Goal: Check status: Check status

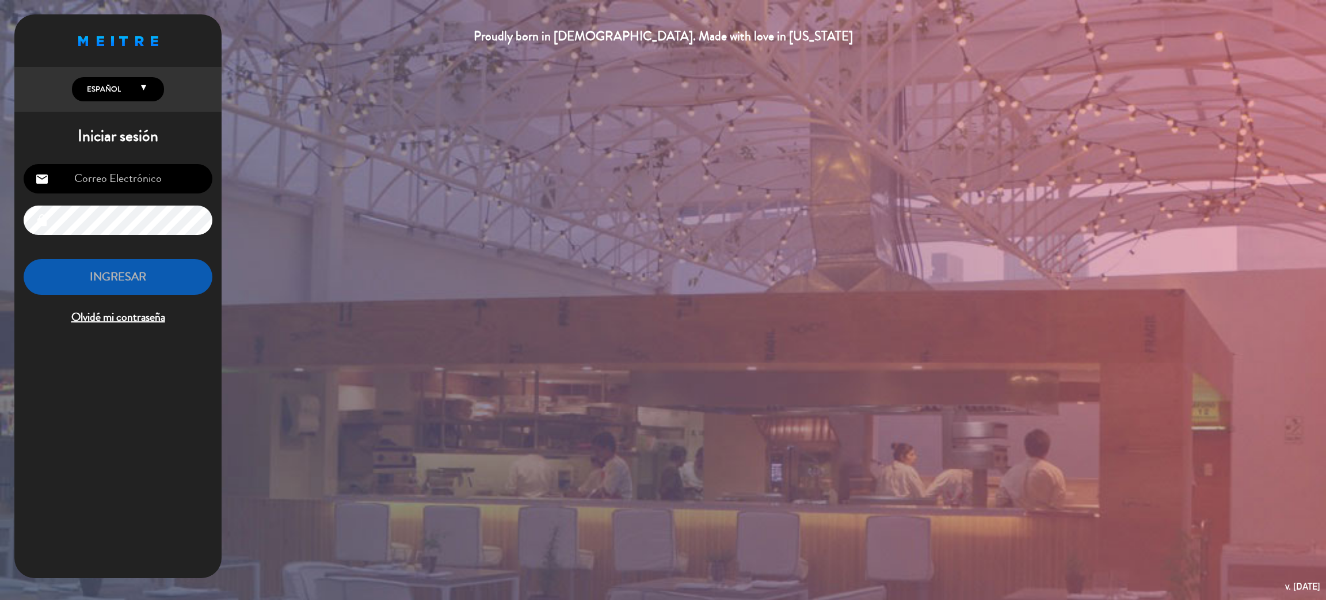
type input "[EMAIL_ADDRESS][PERSON_NAME][DOMAIN_NAME]"
click at [125, 292] on button "INGRESAR" at bounding box center [118, 277] width 189 height 36
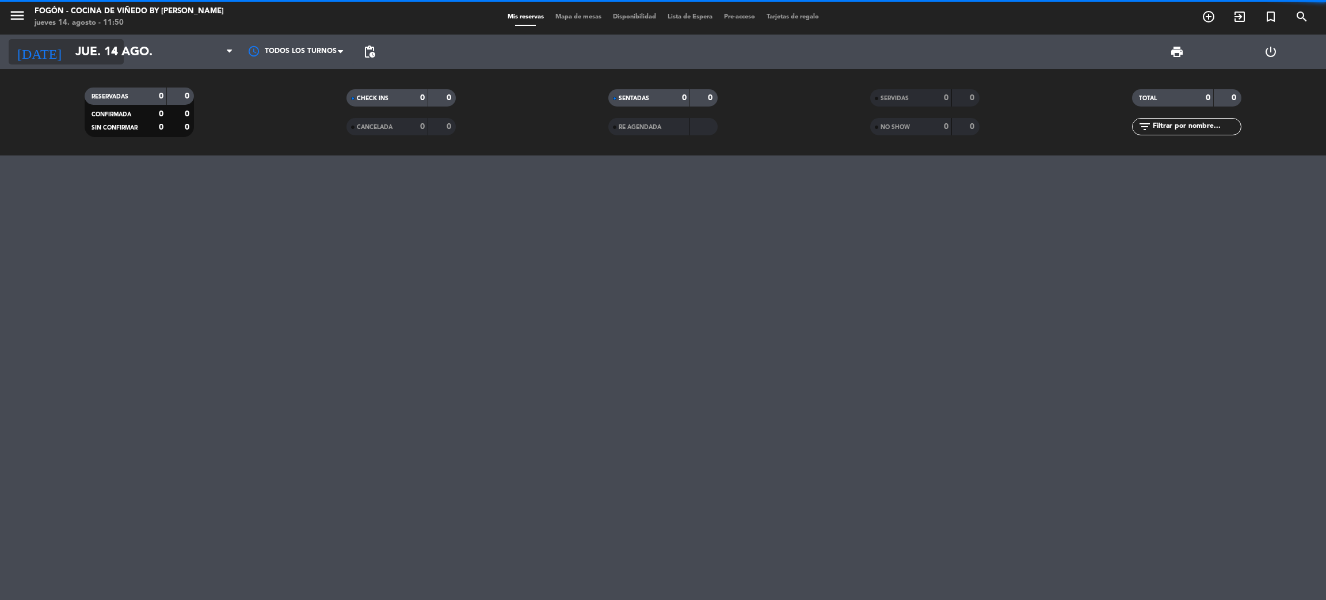
click at [107, 52] on icon "arrow_drop_down" at bounding box center [114, 52] width 14 height 14
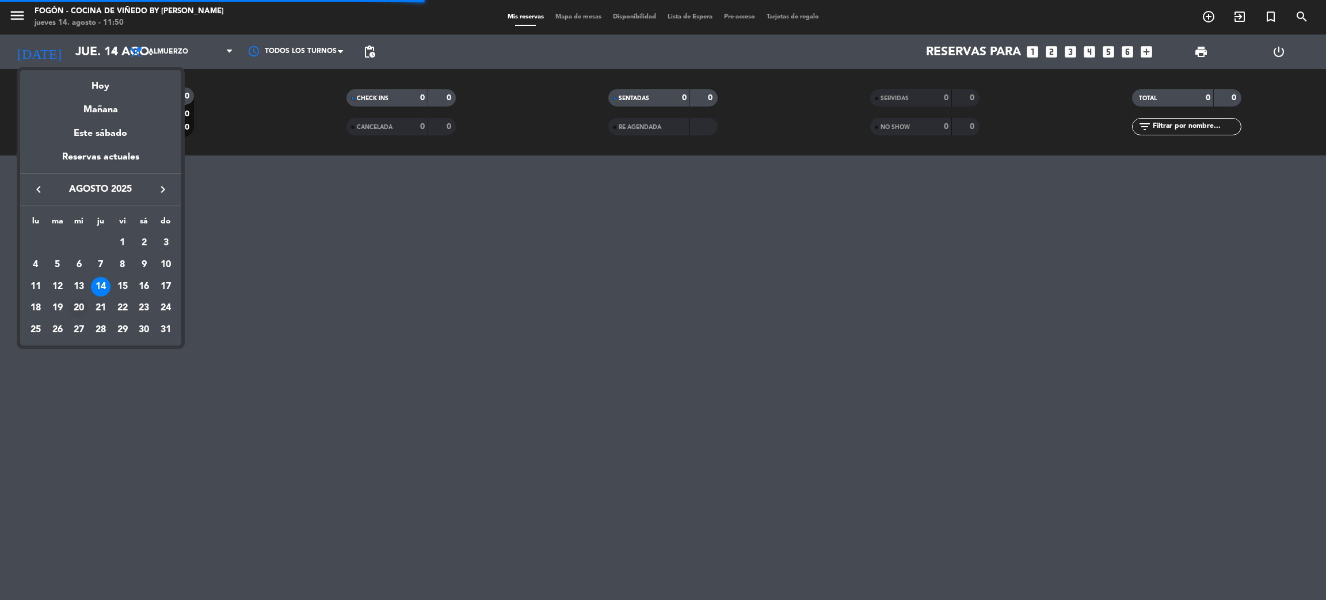
click at [71, 299] on td "20" at bounding box center [79, 308] width 22 height 22
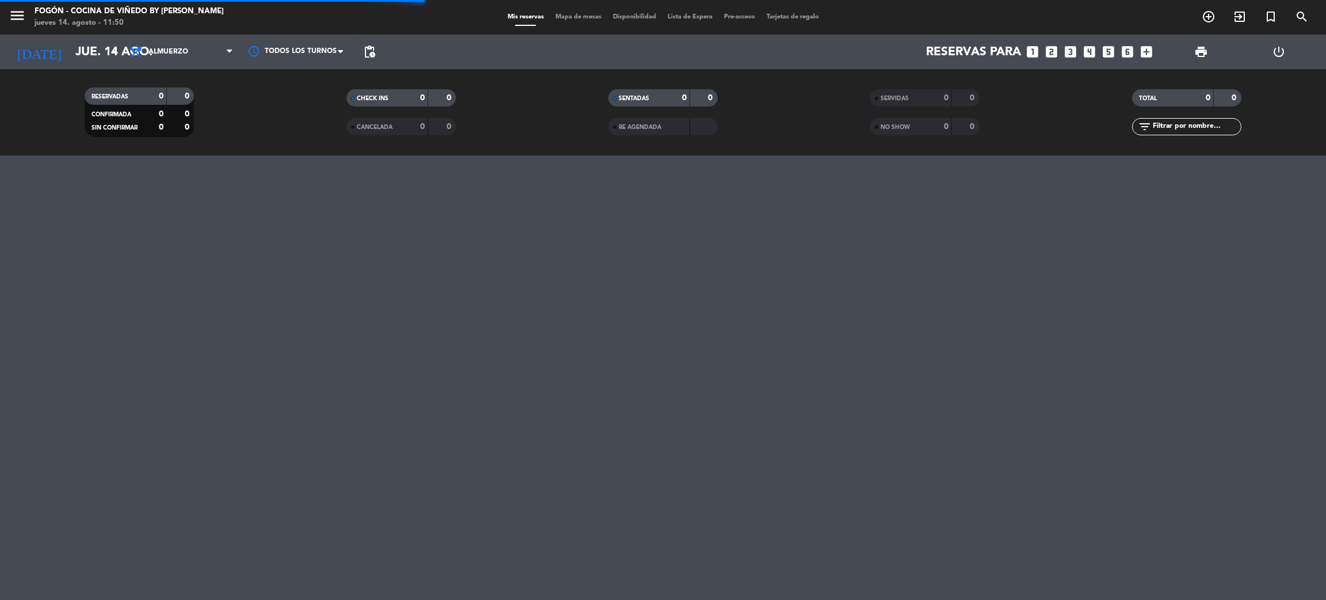
type input "mié. 20 ago."
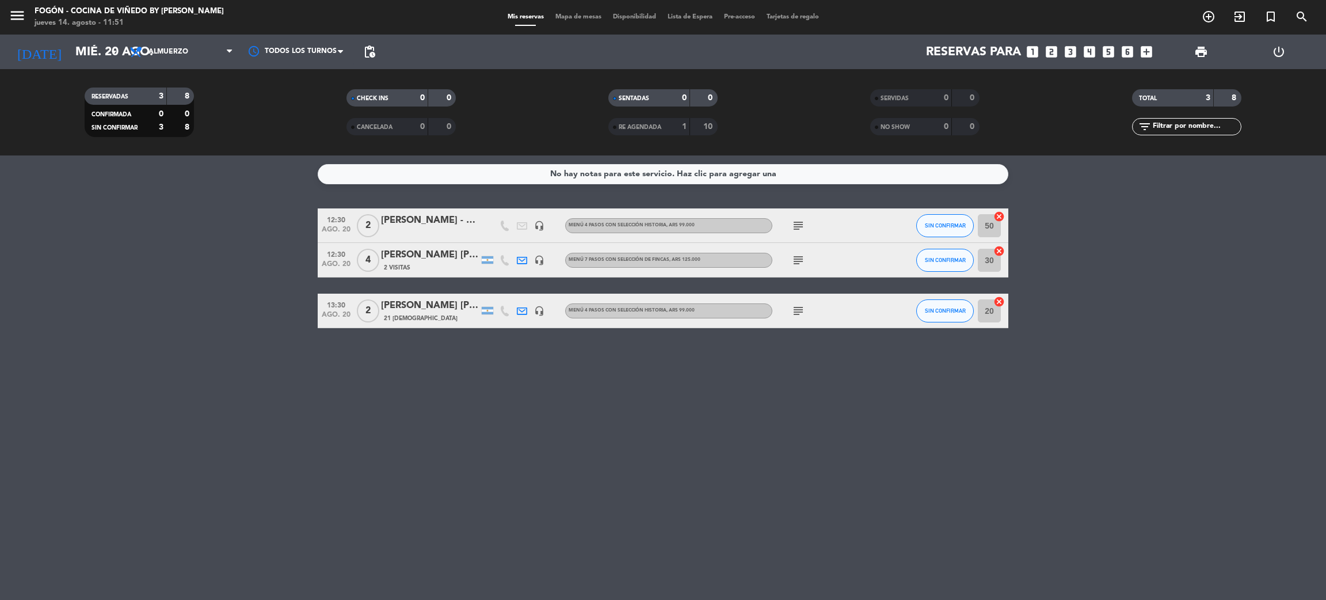
click at [233, 417] on div "No hay notas para este servicio. Haz clic para agregar una 12:30 [DATE] 2 [PERS…" at bounding box center [663, 377] width 1326 height 444
drag, startPoint x: 15, startPoint y: 15, endPoint x: 21, endPoint y: 8, distance: 9.4
click at [21, 8] on icon "menu" at bounding box center [17, 15] width 17 height 17
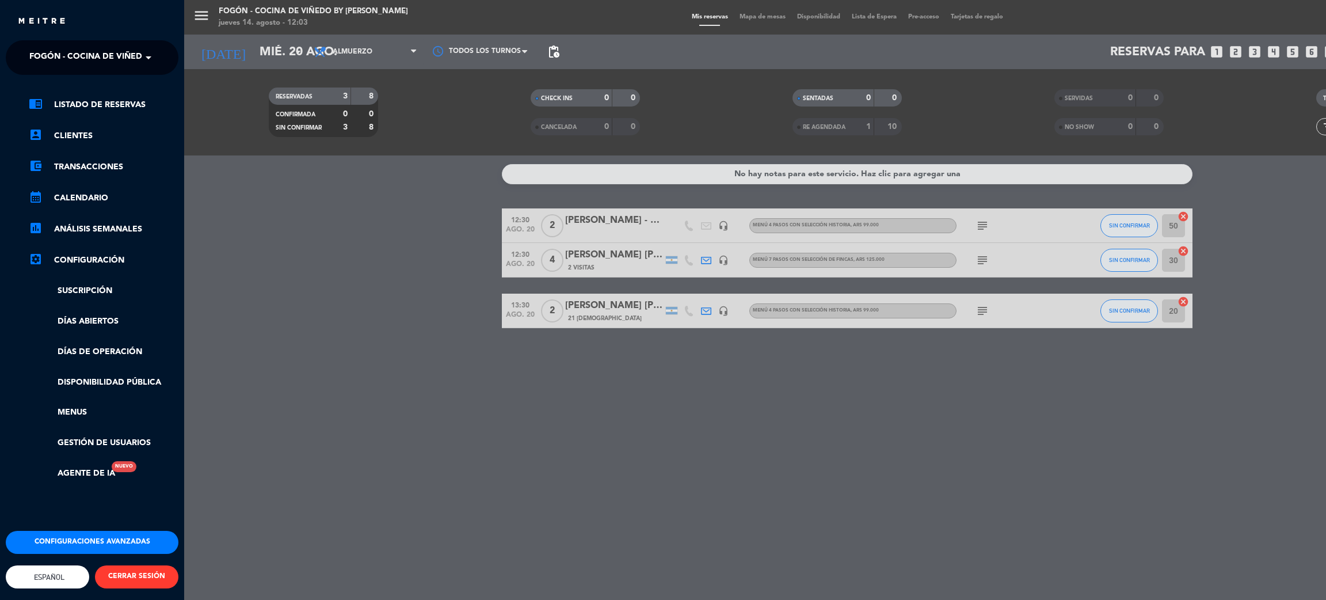
click at [21, 8] on div "close" at bounding box center [92, 17] width 184 height 35
click at [68, 51] on span "Fogón - Cocina de viñedo by [PERSON_NAME]" at bounding box center [129, 57] width 201 height 24
click at [49, 110] on span "Zonda by [PERSON_NAME]" at bounding box center [68, 106] width 112 height 13
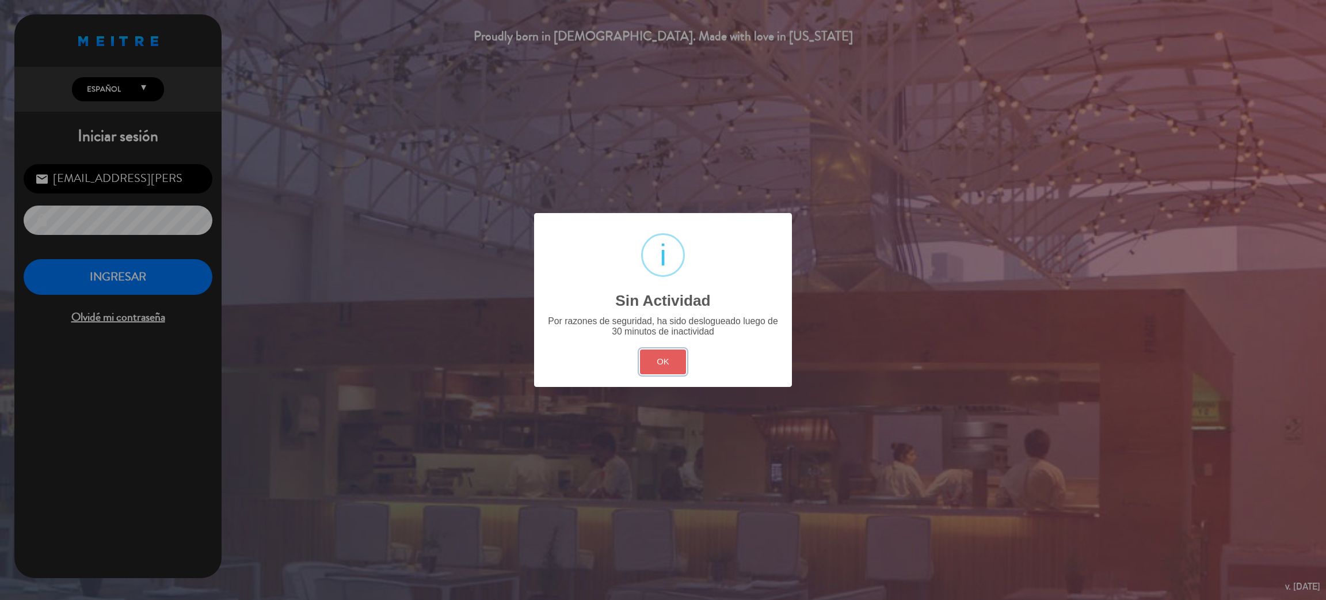
click at [683, 369] on button "OK" at bounding box center [663, 361] width 47 height 25
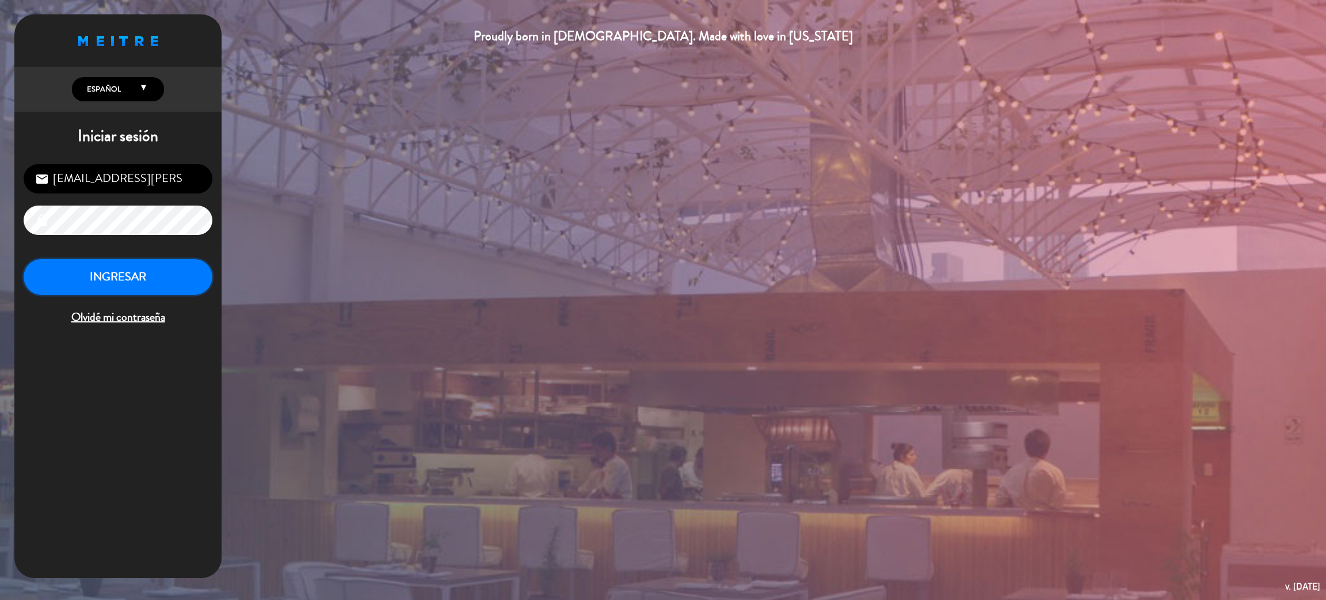
click at [108, 271] on button "INGRESAR" at bounding box center [118, 277] width 189 height 36
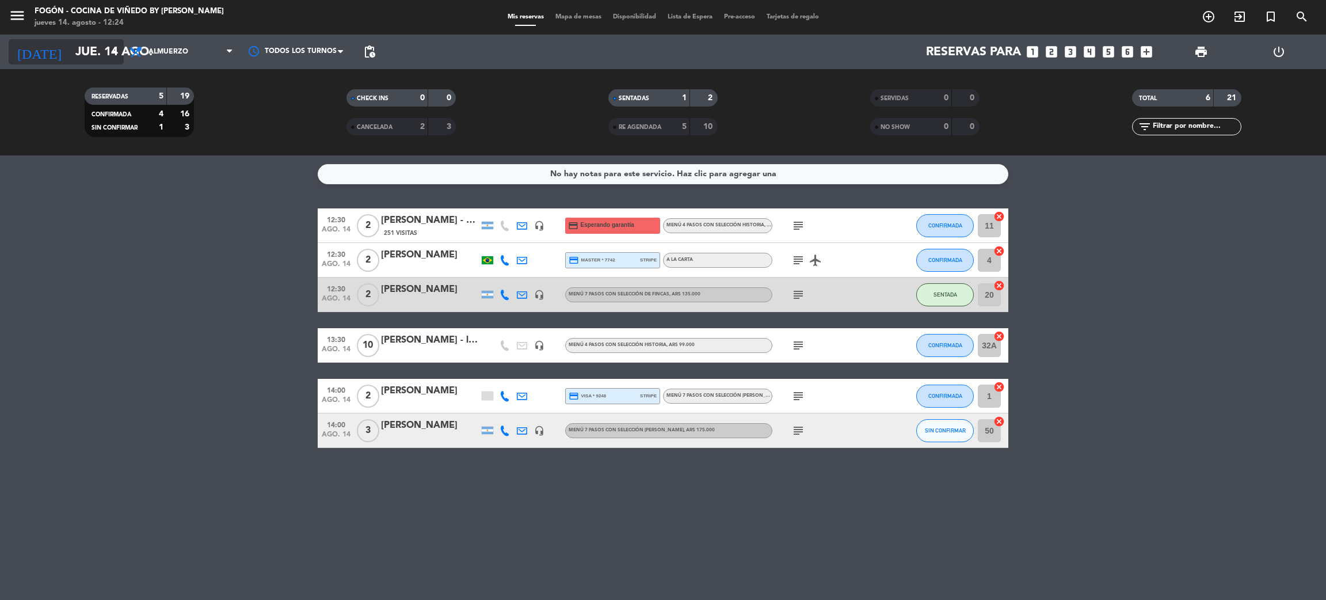
click at [112, 49] on icon "arrow_drop_down" at bounding box center [114, 52] width 14 height 14
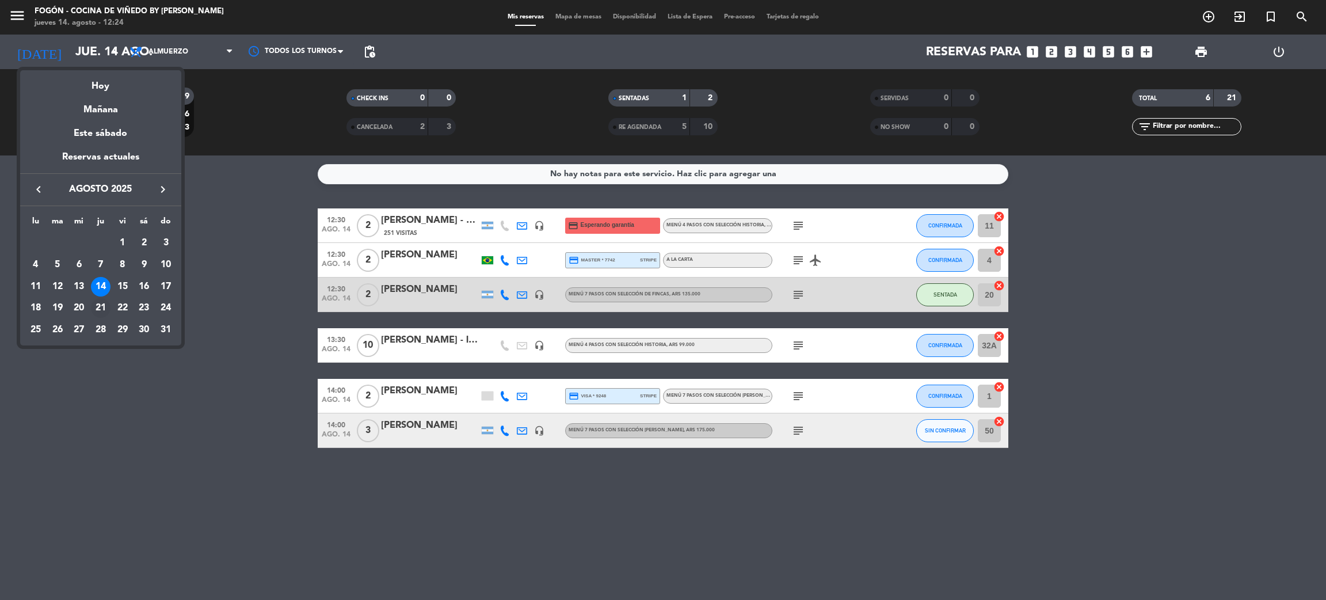
click at [99, 308] on div "21" at bounding box center [101, 308] width 20 height 20
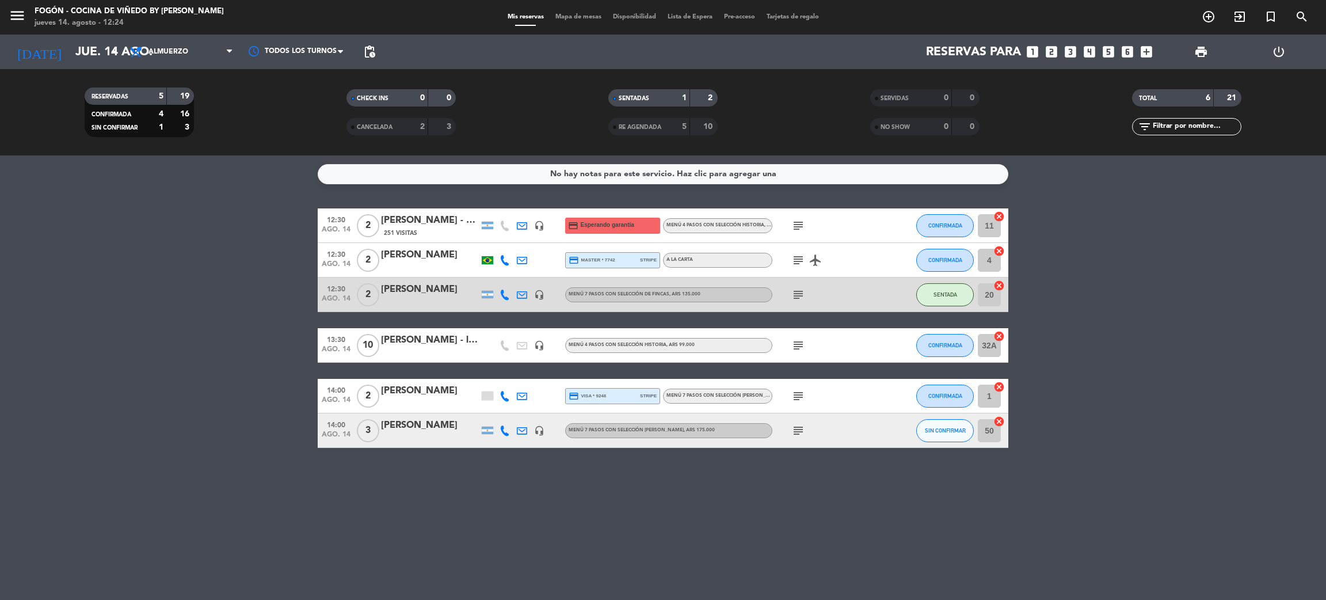
type input "jue. 21 ago."
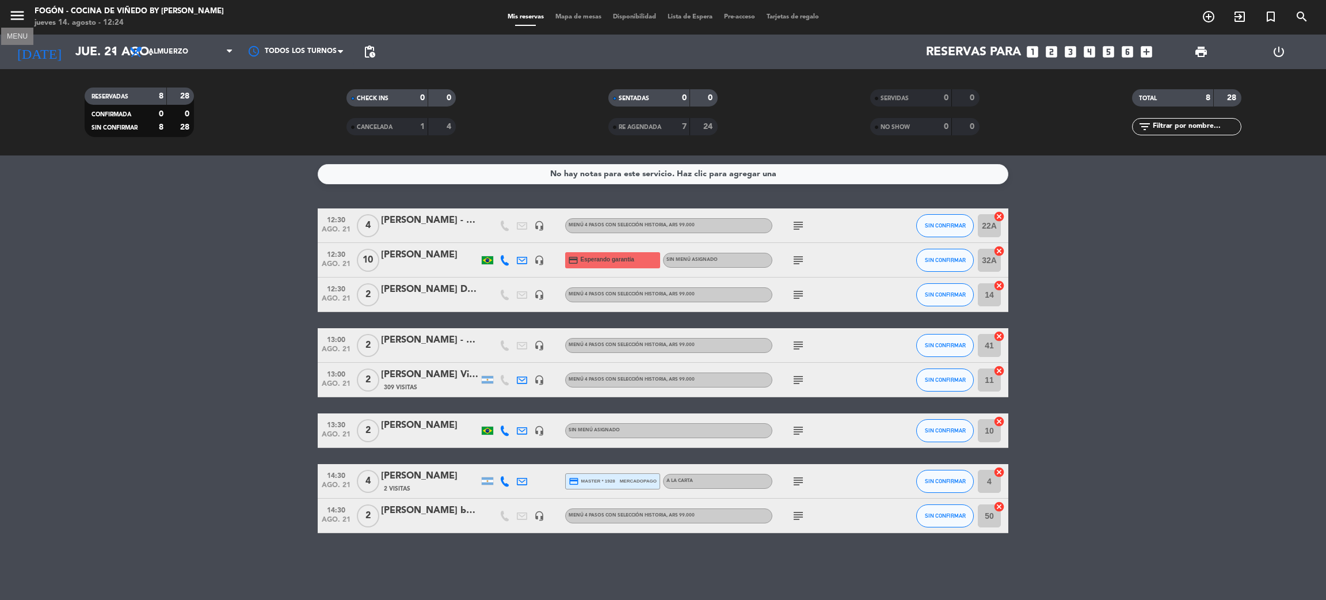
click at [23, 13] on icon "menu" at bounding box center [17, 15] width 17 height 17
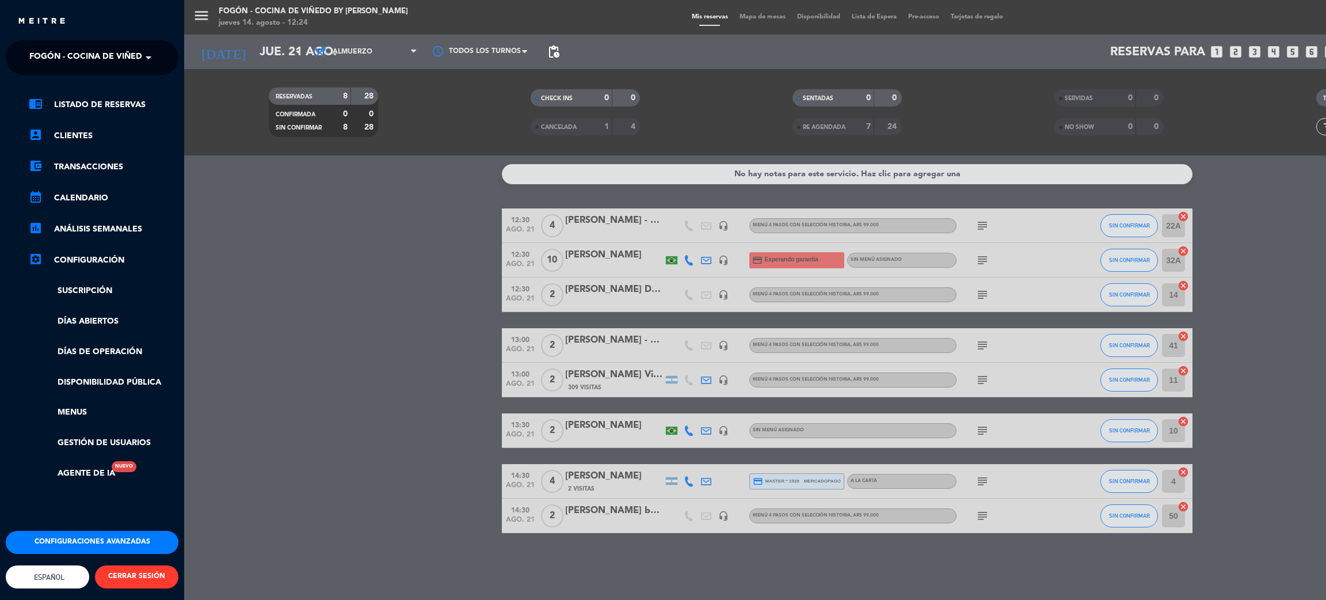
click at [130, 54] on span "Fogón - Cocina de viñedo by [PERSON_NAME]" at bounding box center [129, 57] width 201 height 24
click at [63, 98] on div "Zonda by [PERSON_NAME]" at bounding box center [91, 105] width 171 height 17
